Goal: Task Accomplishment & Management: Complete application form

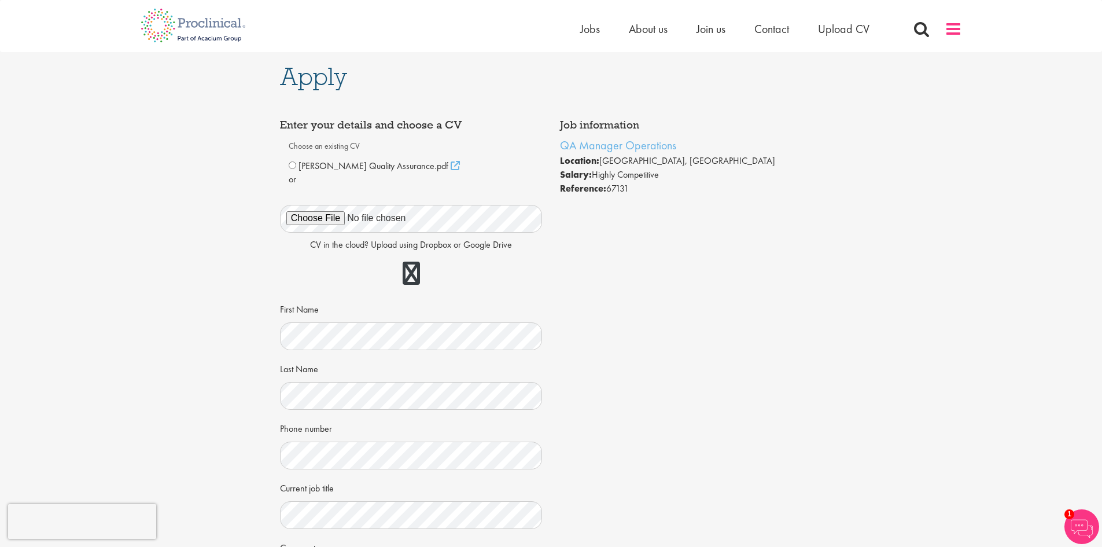
click at [949, 31] on span at bounding box center [953, 28] width 17 height 17
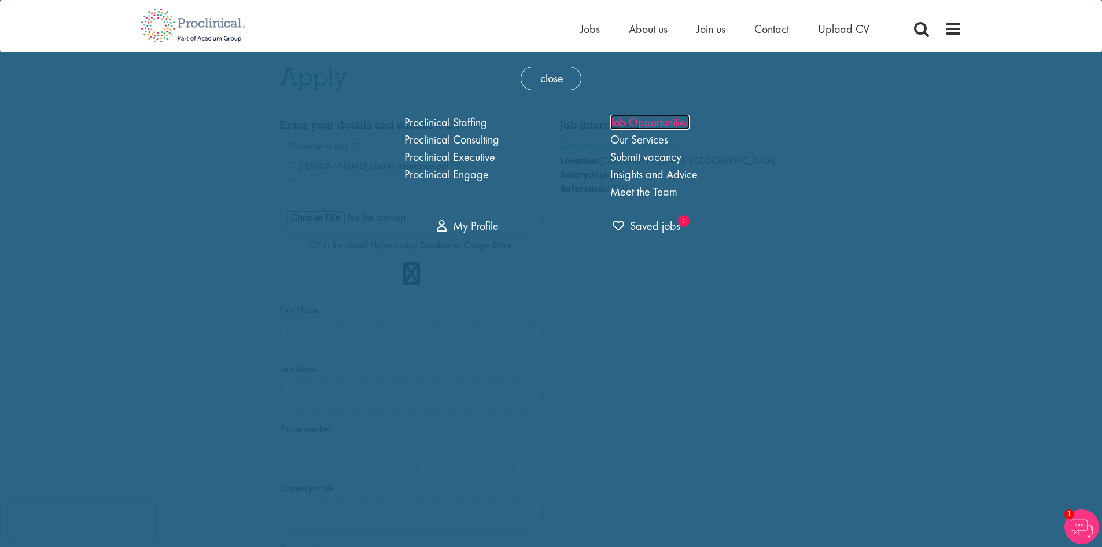
click at [665, 121] on link "Job Opportunities" at bounding box center [649, 122] width 79 height 15
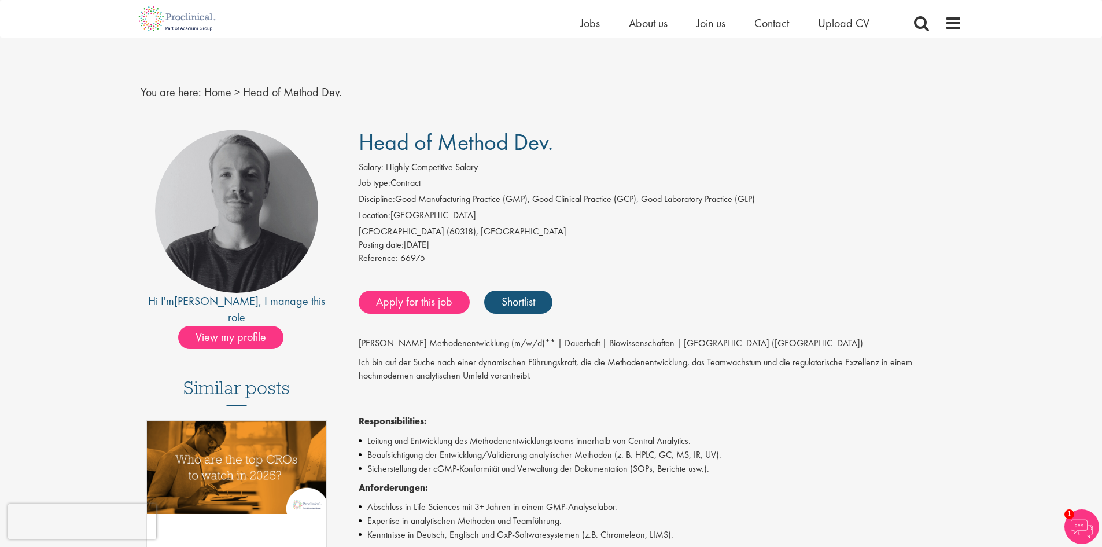
scroll to position [231, 0]
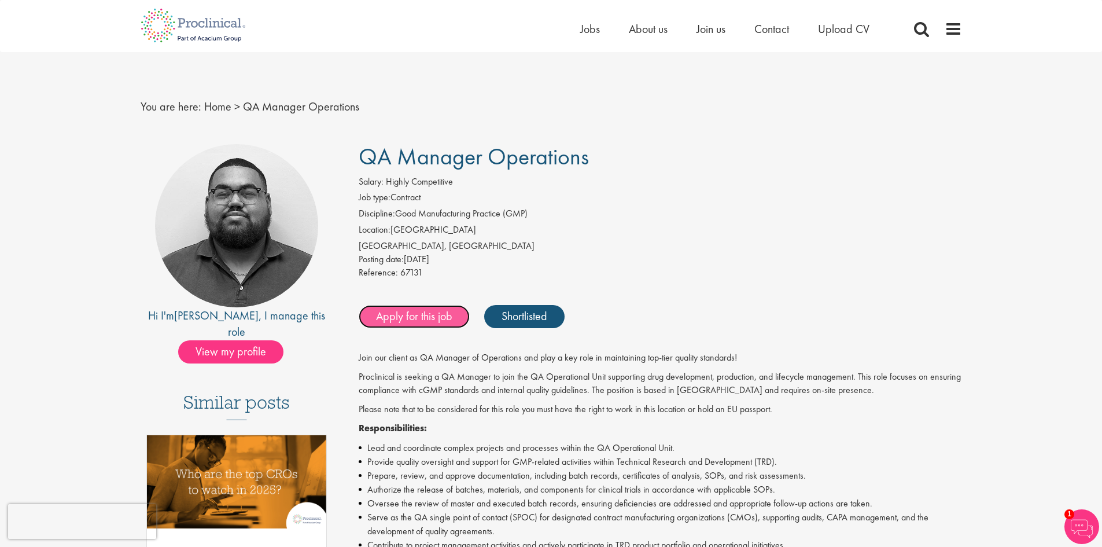
click at [427, 322] on link "Apply for this job" at bounding box center [414, 316] width 111 height 23
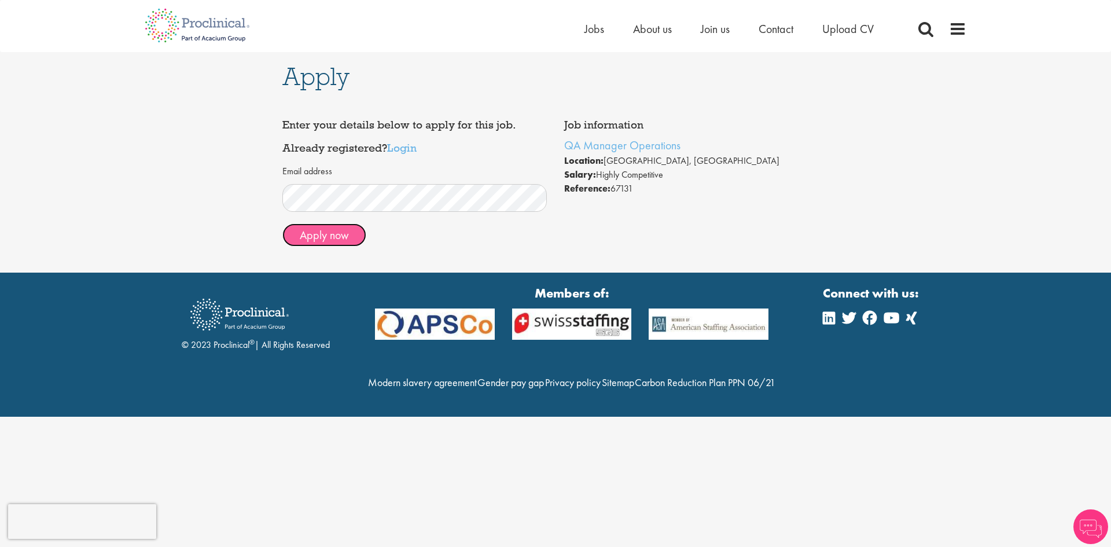
click at [349, 238] on button "Apply now" at bounding box center [324, 234] width 84 height 23
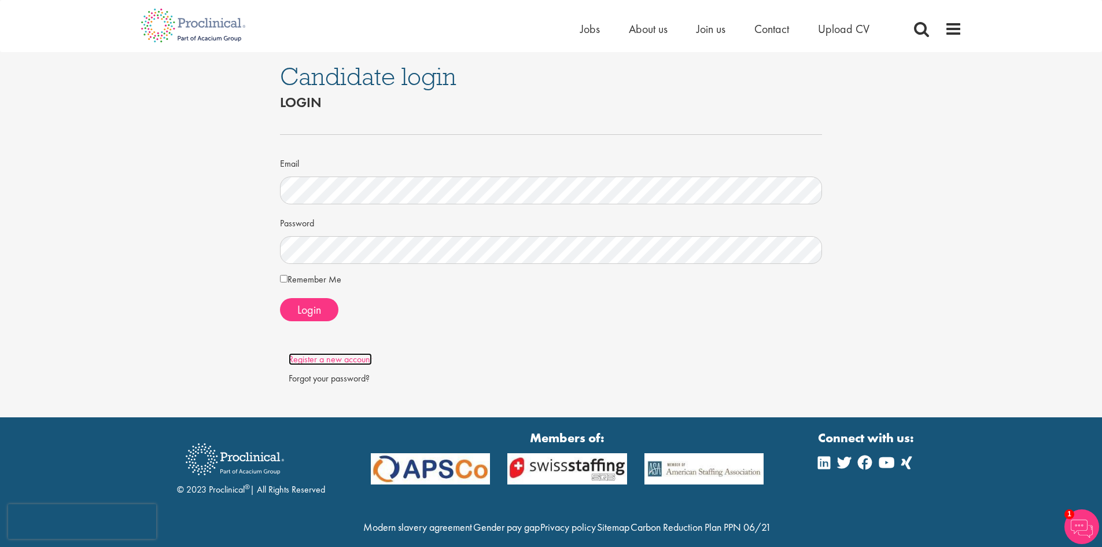
click at [353, 357] on link "Register a new account" at bounding box center [330, 359] width 83 height 12
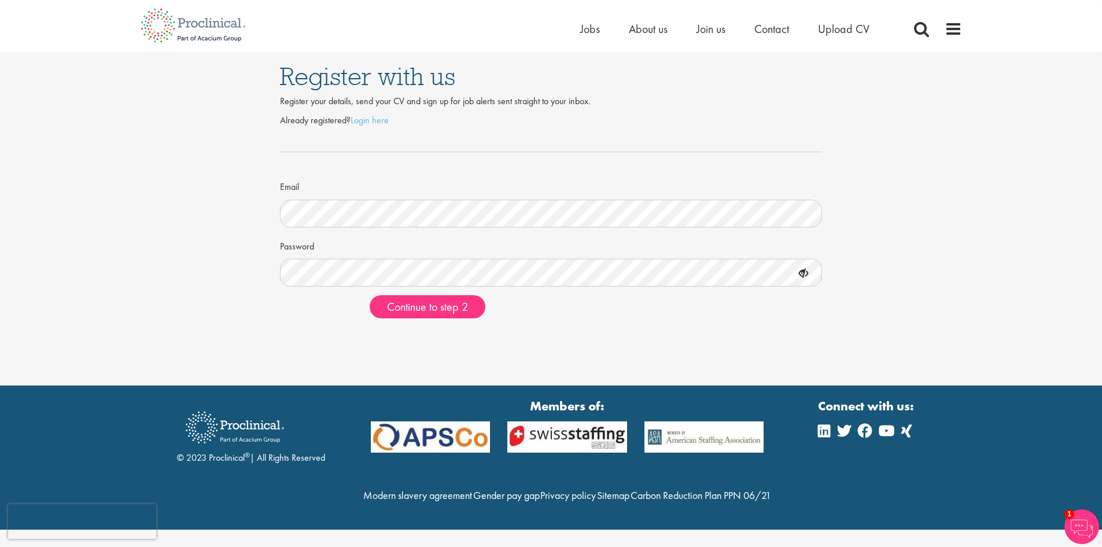
click at [738, 327] on div at bounding box center [551, 327] width 560 height 1
click at [445, 309] on span "Continue to step 2" at bounding box center [427, 306] width 81 height 15
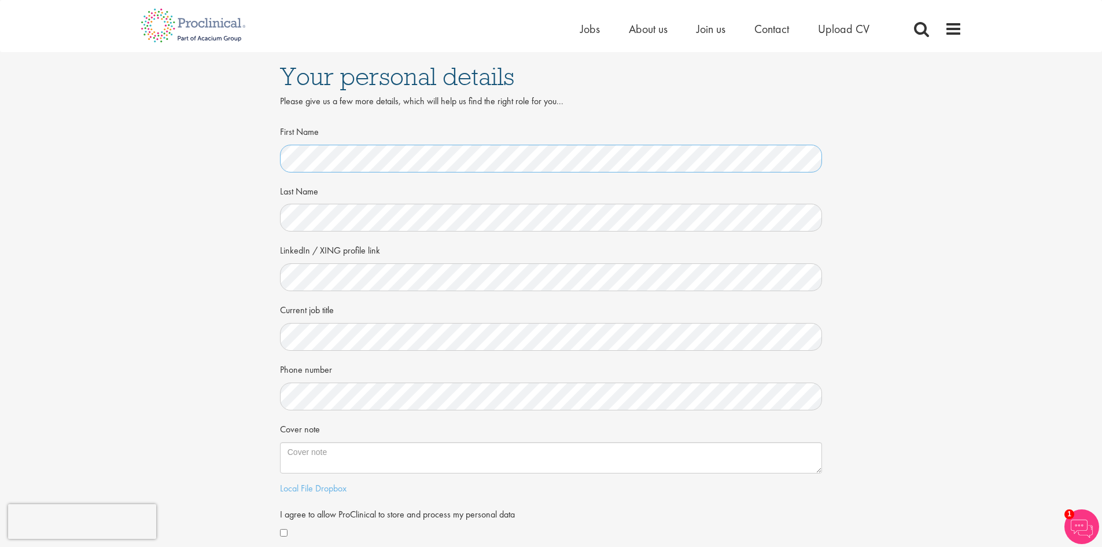
click at [218, 165] on div "Your personal details Please give us a few more details, which will help us fin…" at bounding box center [550, 316] width 1119 height 529
click at [825, 152] on div "First Name Last Name LinkedIn / XING profile link Current job title Phone numbe…" at bounding box center [551, 351] width 560 height 460
click at [597, 34] on span "Jobs" at bounding box center [590, 28] width 20 height 15
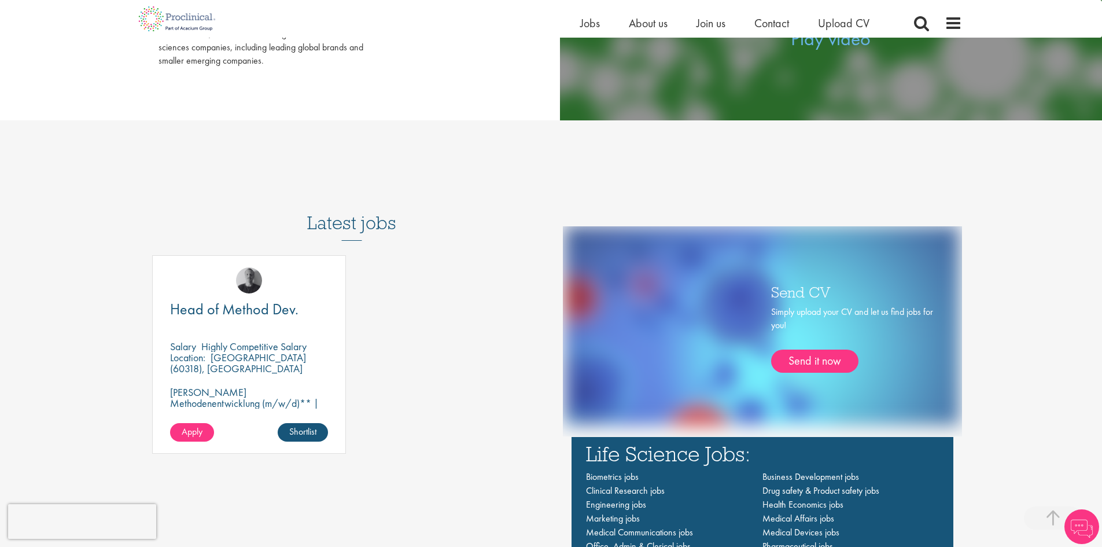
scroll to position [752, 0]
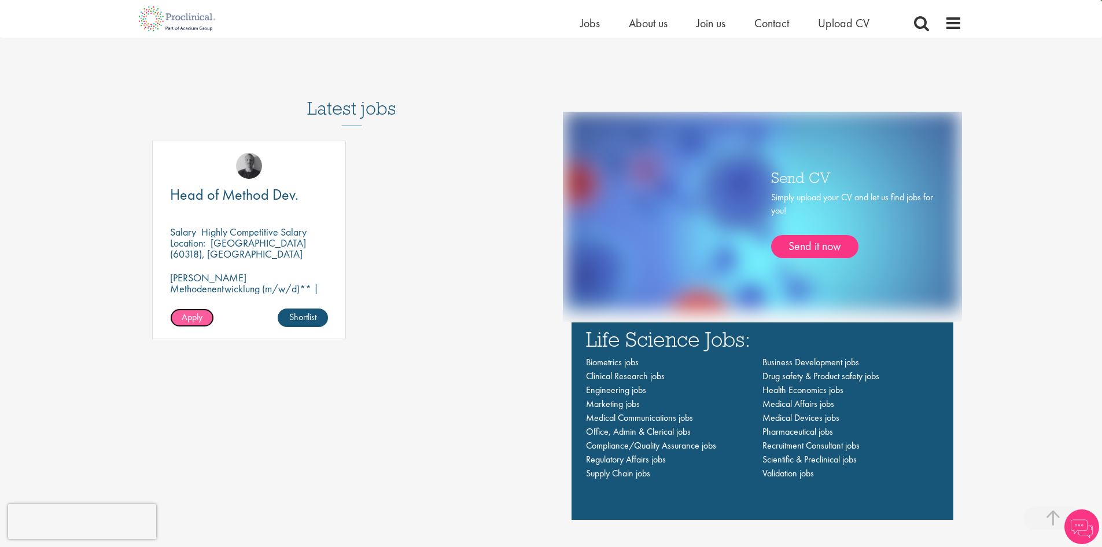
click at [185, 316] on span "Apply" at bounding box center [192, 317] width 21 height 12
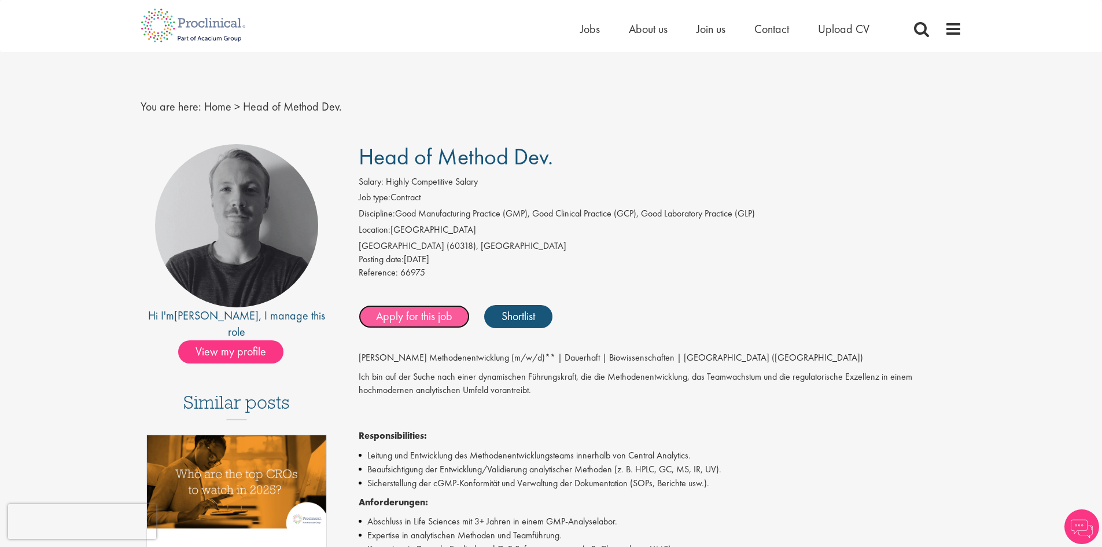
click at [422, 313] on link "Apply for this job" at bounding box center [414, 316] width 111 height 23
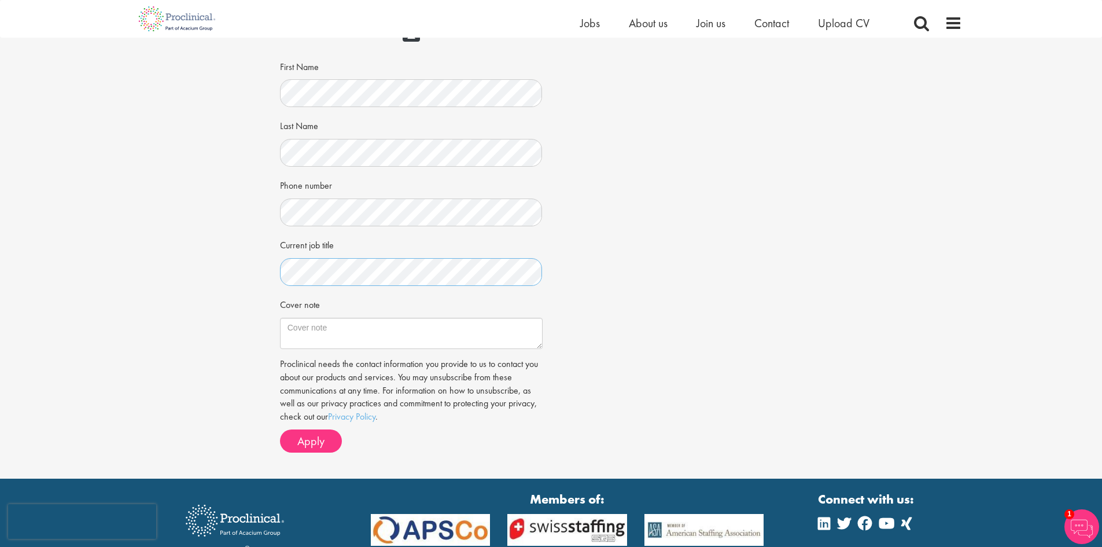
scroll to position [174, 0]
click at [488, 340] on textarea "Cover note" at bounding box center [411, 332] width 263 height 31
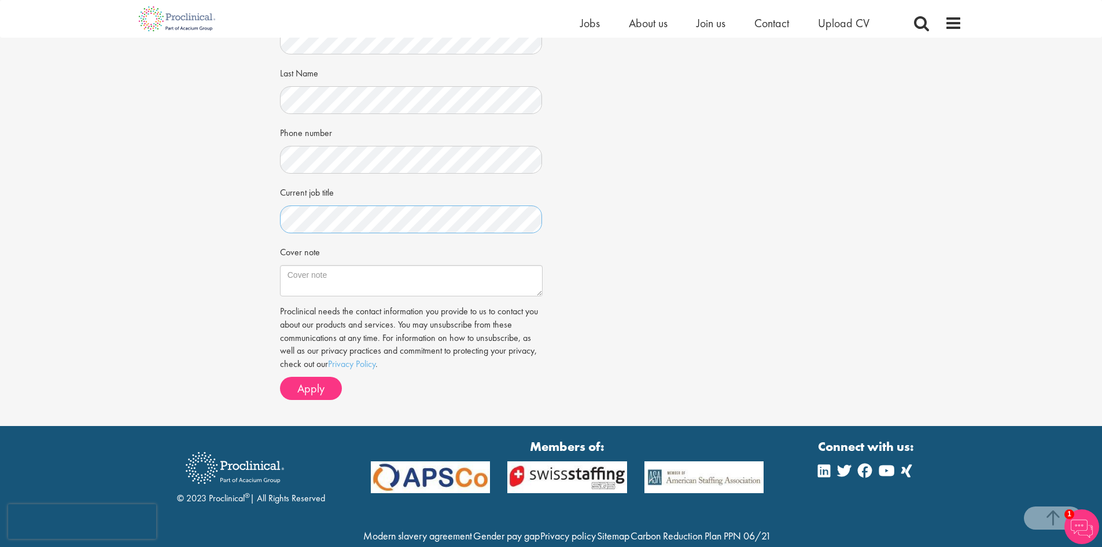
scroll to position [274, 0]
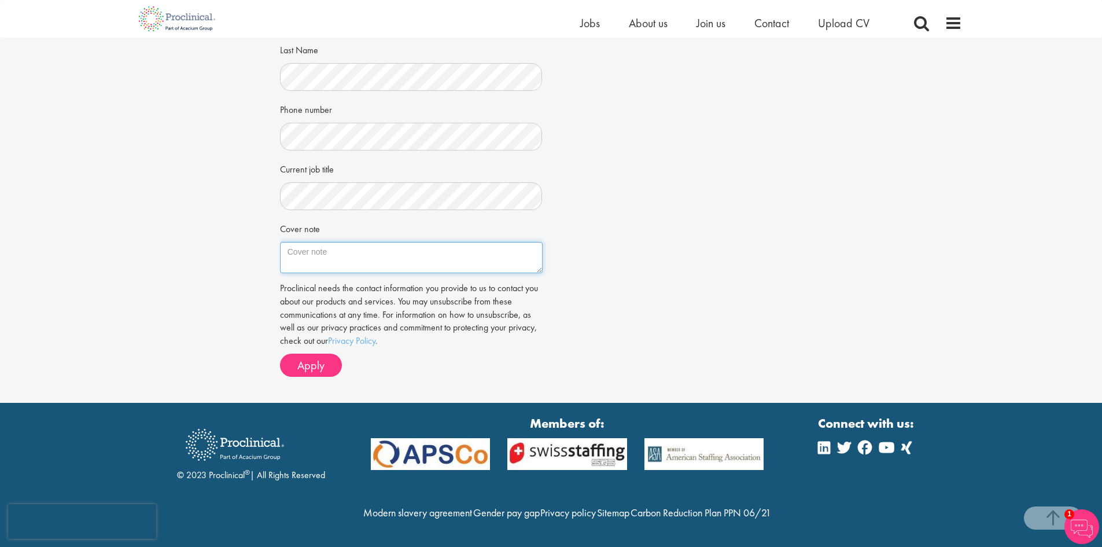
click at [360, 242] on textarea "Cover note" at bounding box center [411, 257] width 263 height 31
paste textarea "Dear Hiring Manager, I am writing to express my interest in the Quality Control…"
click at [285, 242] on textarea "Cover note" at bounding box center [411, 257] width 263 height 31
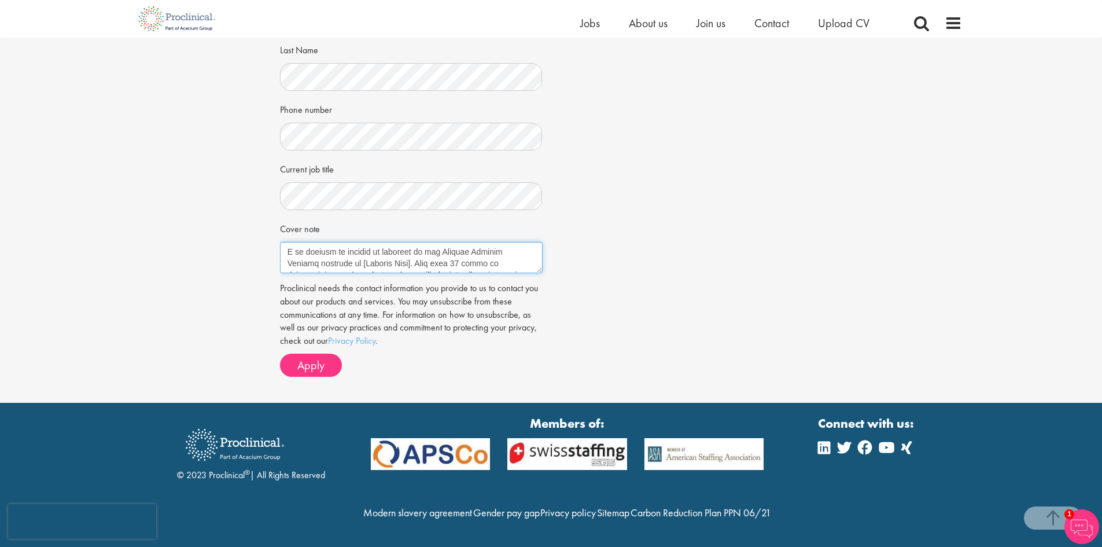
click at [390, 242] on textarea "Cover note" at bounding box center [411, 257] width 263 height 31
click at [398, 242] on textarea "Cover note" at bounding box center [411, 257] width 263 height 31
drag, startPoint x: 404, startPoint y: 245, endPoint x: 257, endPoint y: 136, distance: 183.1
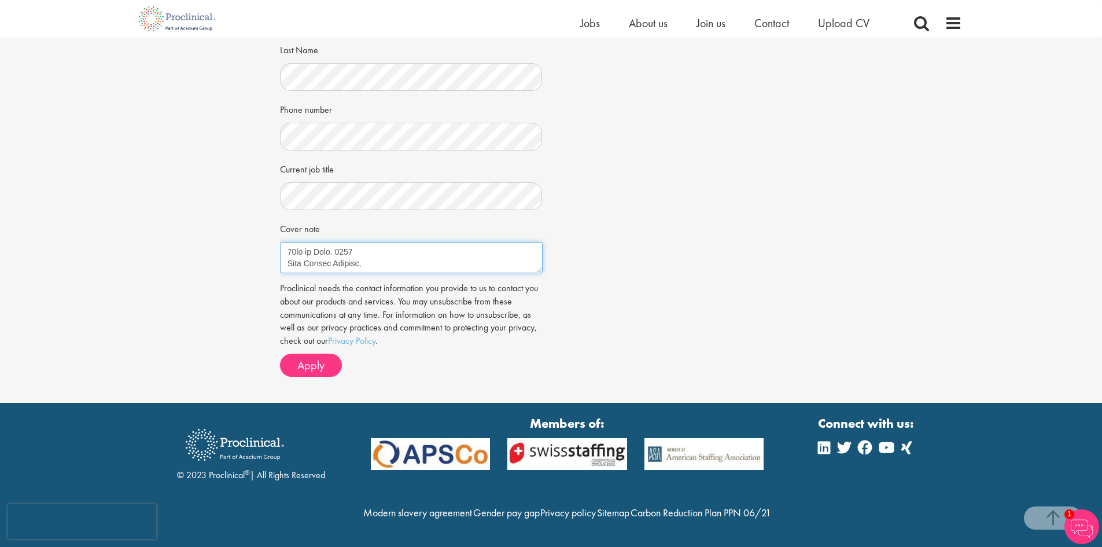
click at [257, 136] on div "Apply Job information Head of Method Dev. Location: Frankfurt am Main (60318), …" at bounding box center [550, 96] width 1119 height 614
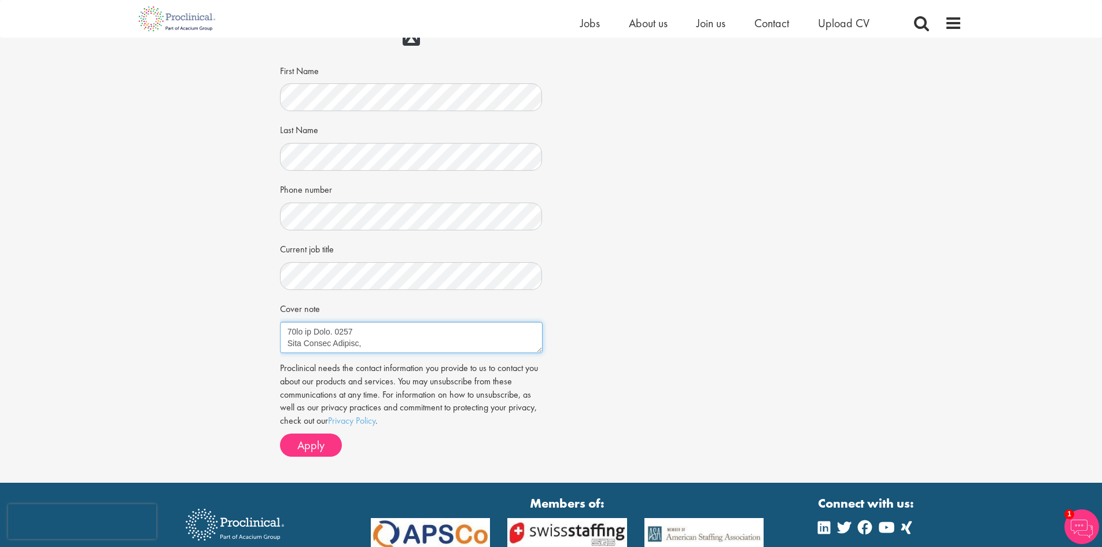
scroll to position [174, 0]
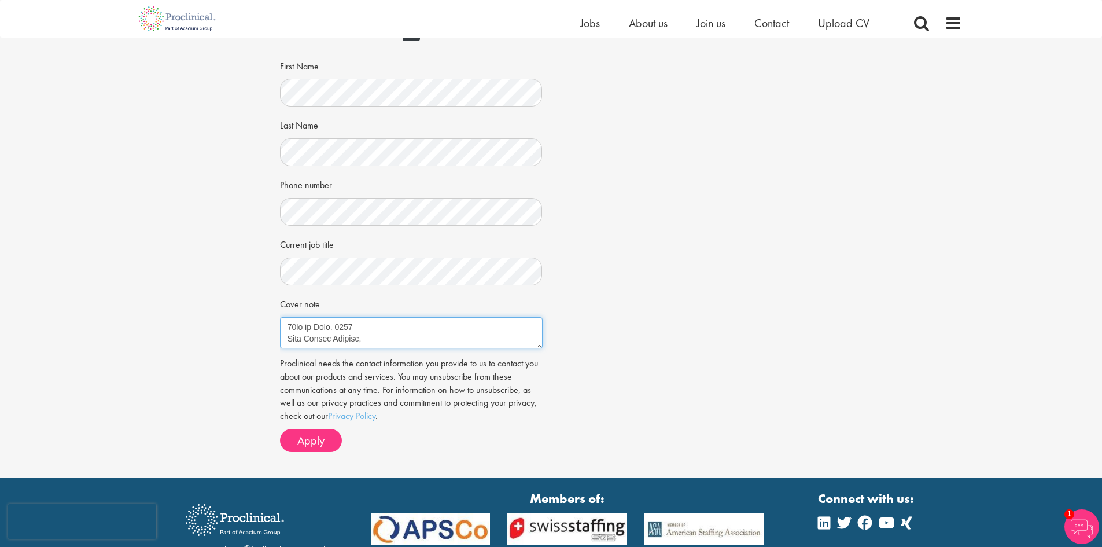
type textarea "30th of Sept. 2025 Dear Hiring Manager, I am writing to express my interest in …"
click at [642, 375] on div "Job information Head of Method Dev. Location: Frankfurt am Main (60318), German…" at bounding box center [551, 192] width 560 height 535
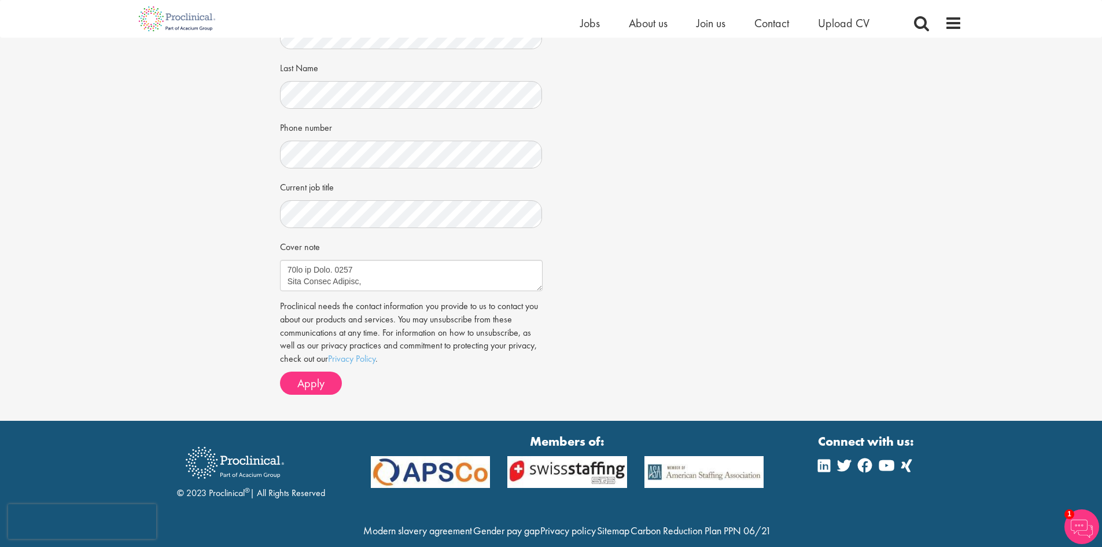
scroll to position [231, 0]
click at [330, 385] on button "Apply" at bounding box center [311, 382] width 62 height 23
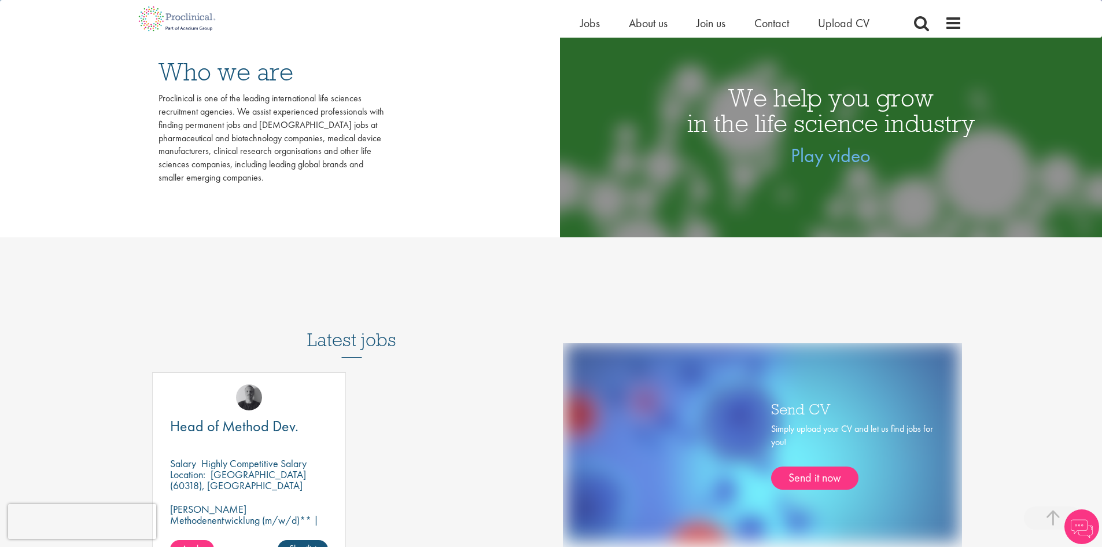
scroll to position [636, 0]
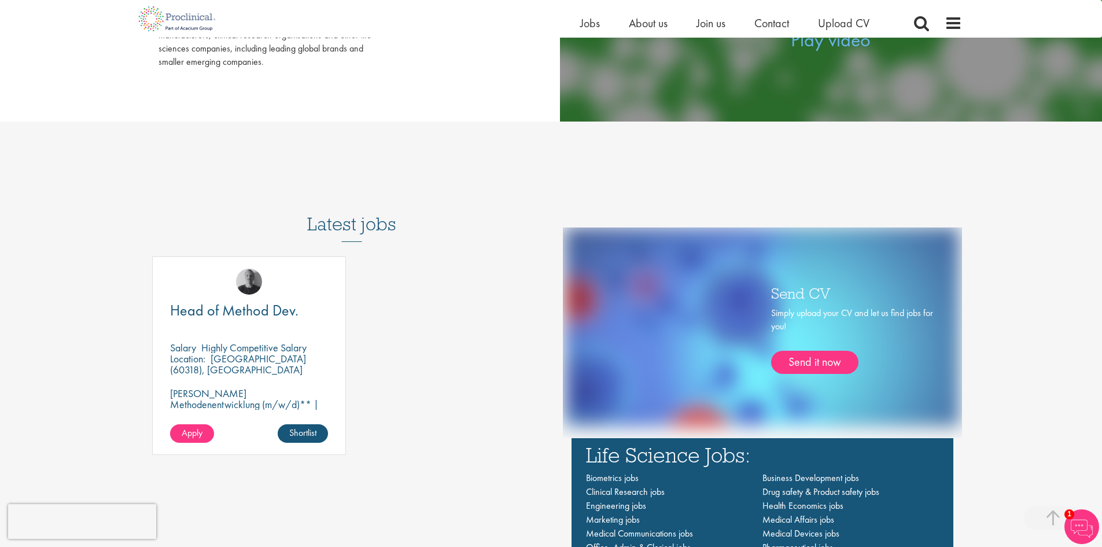
click at [375, 223] on h3 "Latest jobs" at bounding box center [351, 213] width 89 height 57
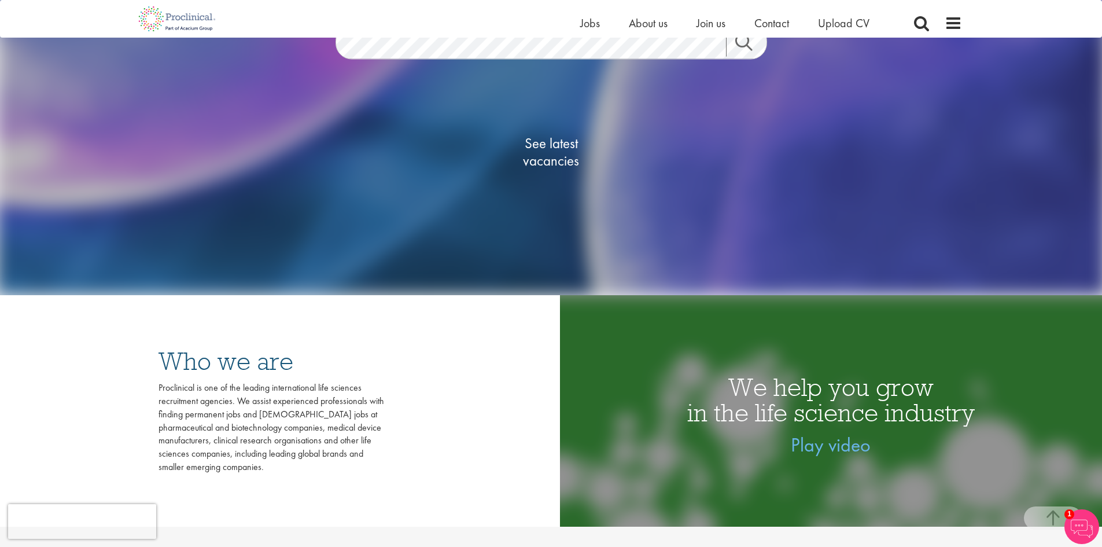
scroll to position [0, 0]
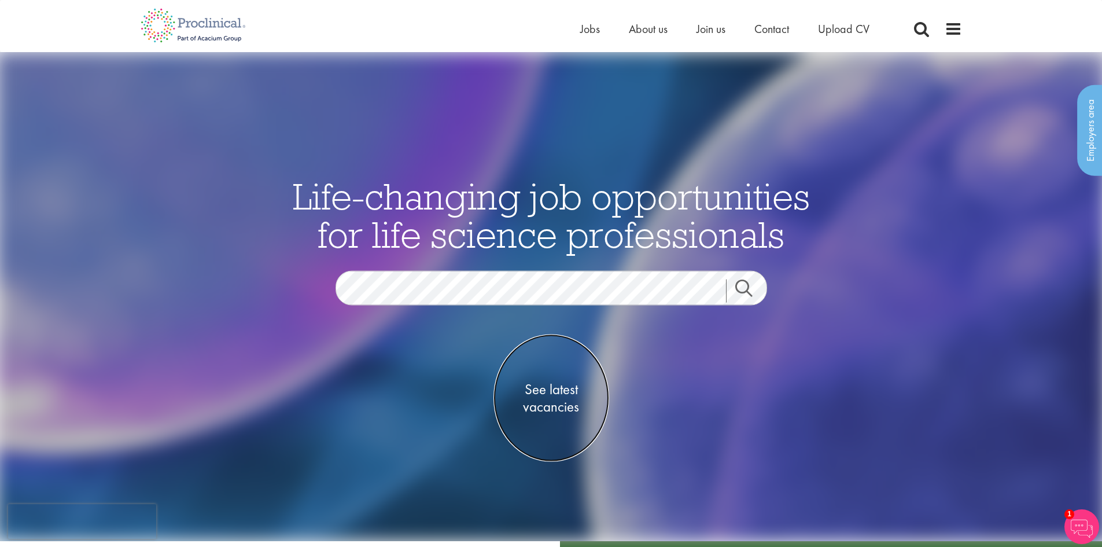
click at [546, 386] on span "See latest vacancies" at bounding box center [551, 397] width 116 height 35
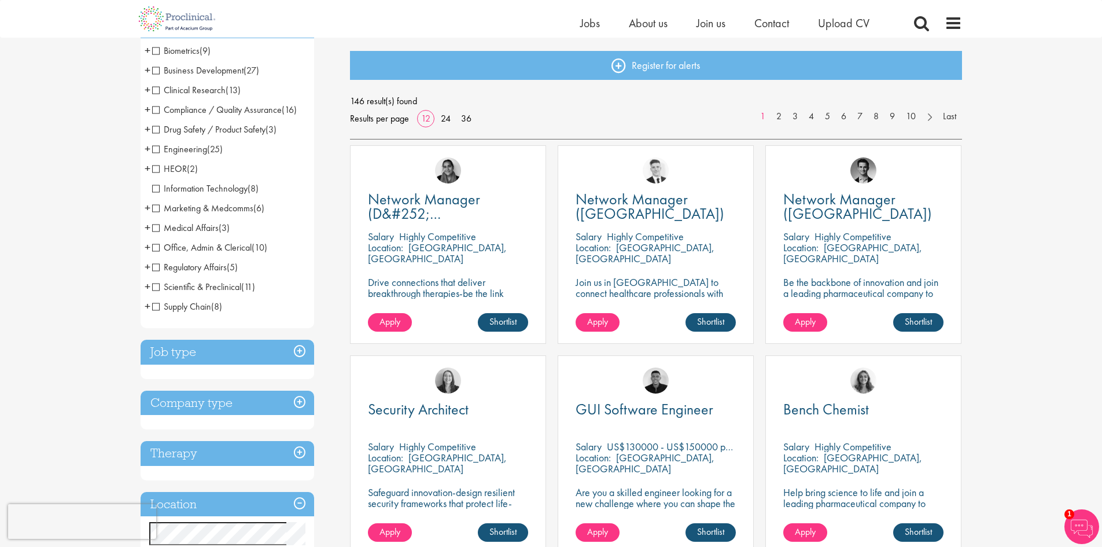
scroll to position [58, 0]
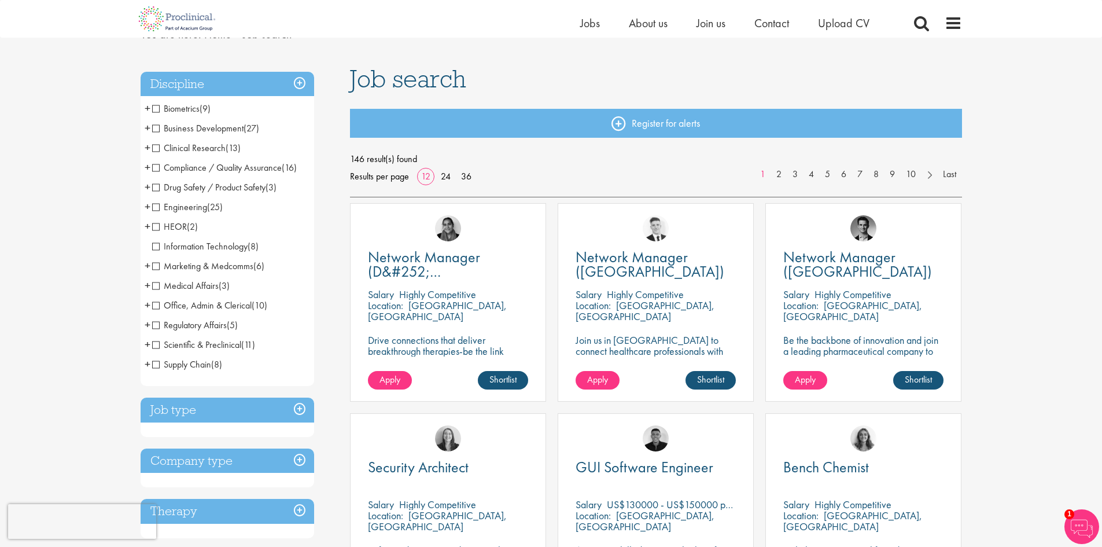
click at [196, 164] on span "Compliance / Quality Assurance" at bounding box center [217, 167] width 130 height 12
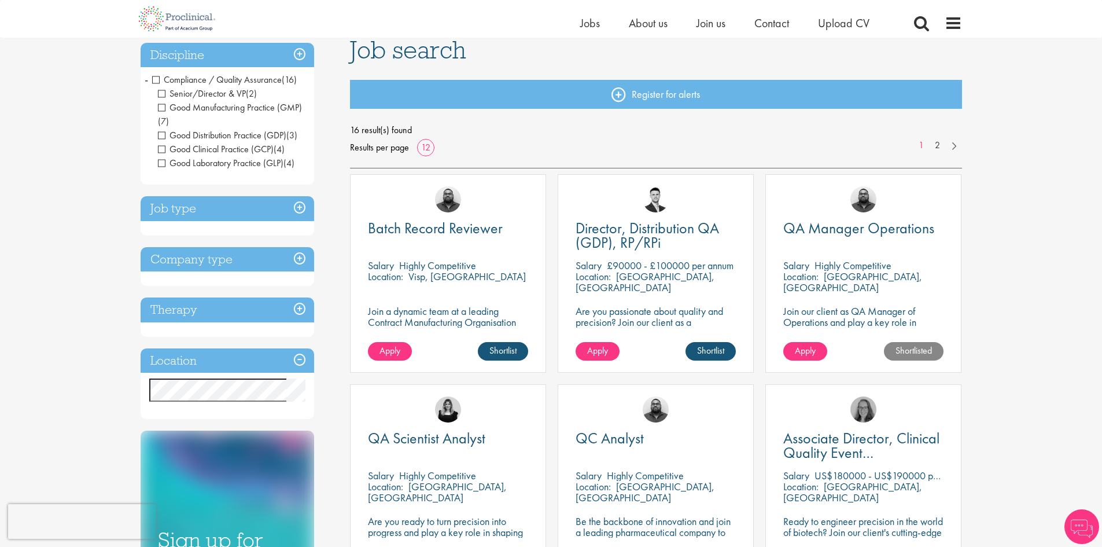
scroll to position [174, 0]
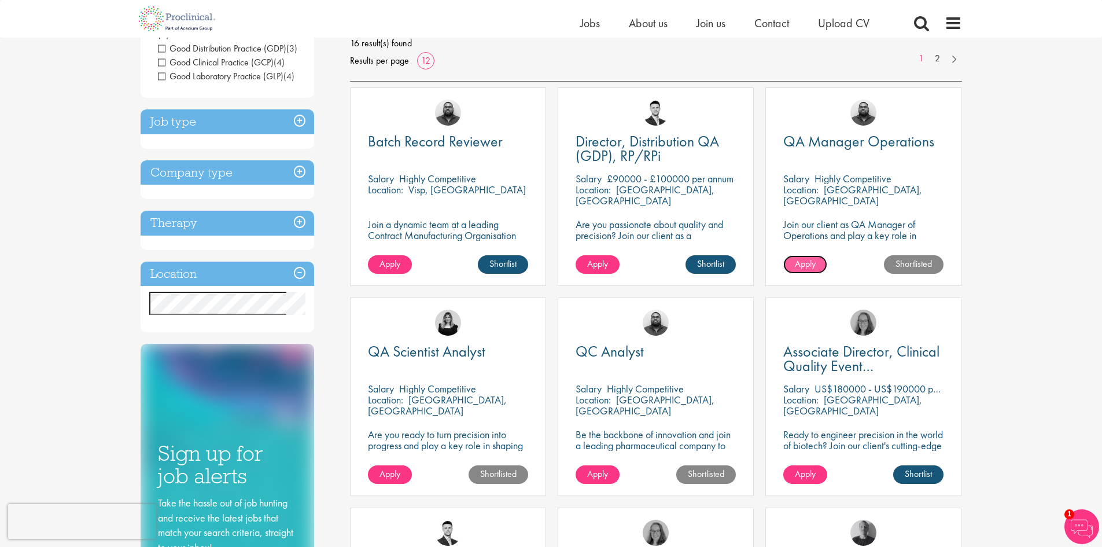
click at [816, 267] on span "Apply" at bounding box center [805, 263] width 21 height 12
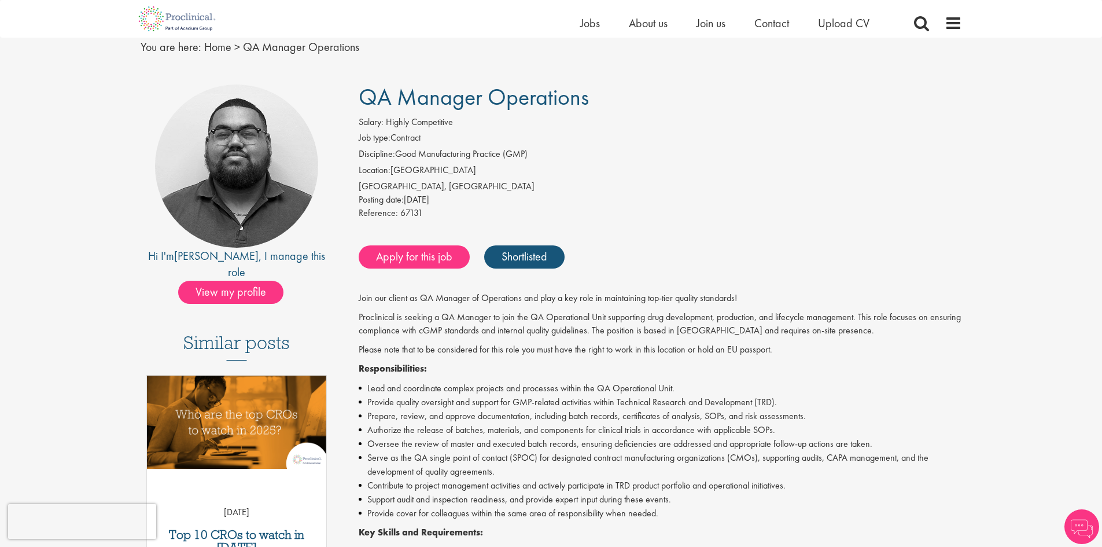
scroll to position [174, 0]
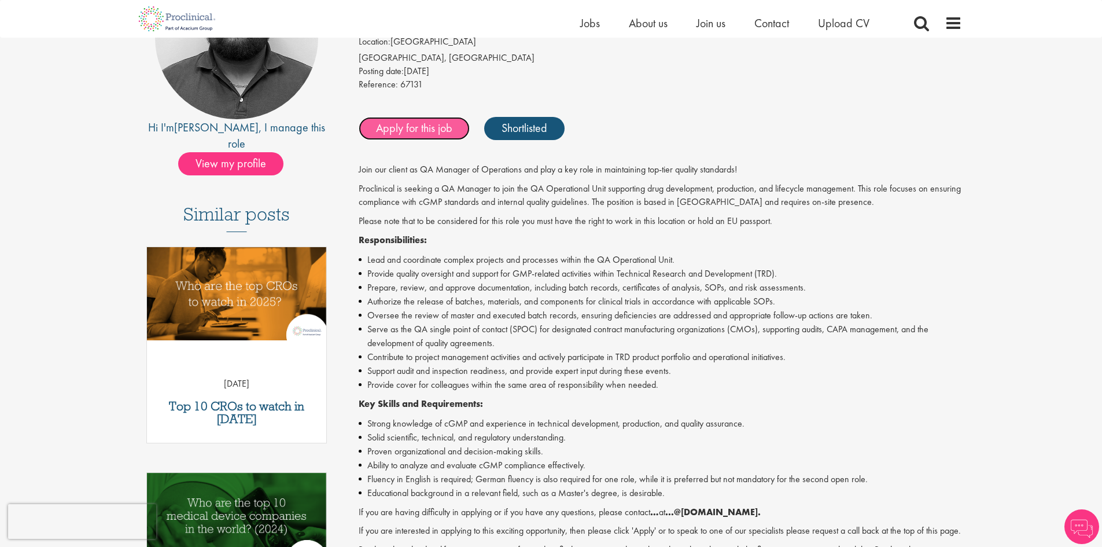
click at [401, 128] on link "Apply for this job" at bounding box center [414, 128] width 111 height 23
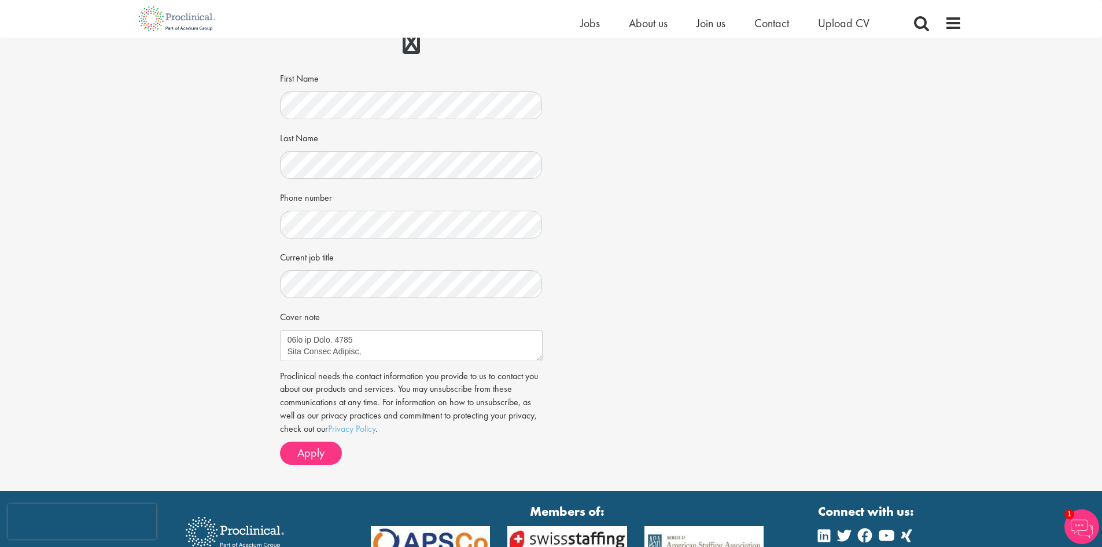
scroll to position [231, 0]
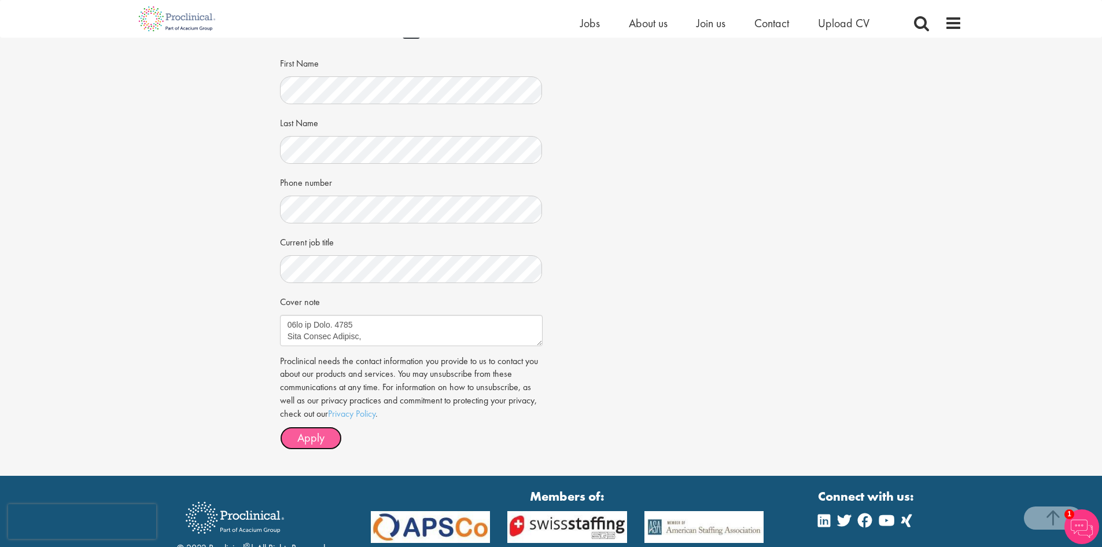
click at [313, 433] on span "Apply" at bounding box center [310, 437] width 27 height 15
